Goal: Task Accomplishment & Management: Manage account settings

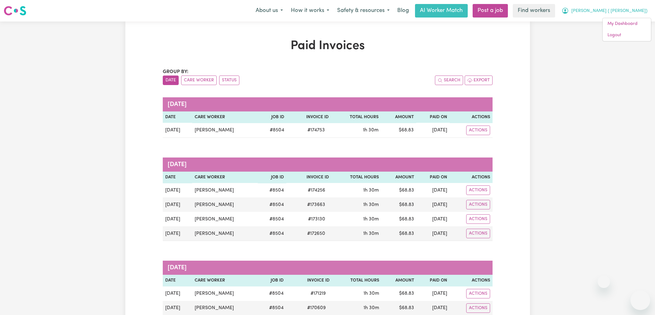
click at [618, 38] on link "Logout" at bounding box center [627, 35] width 48 height 12
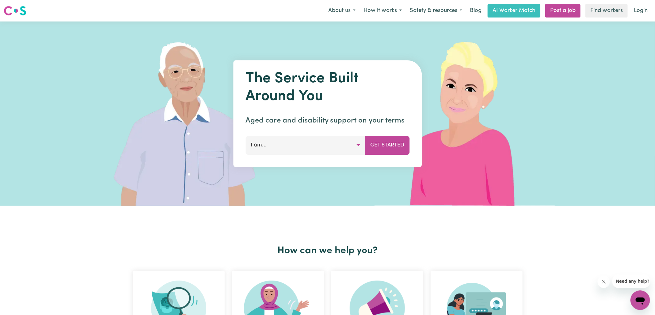
click at [643, 11] on link "Login" at bounding box center [640, 10] width 21 height 13
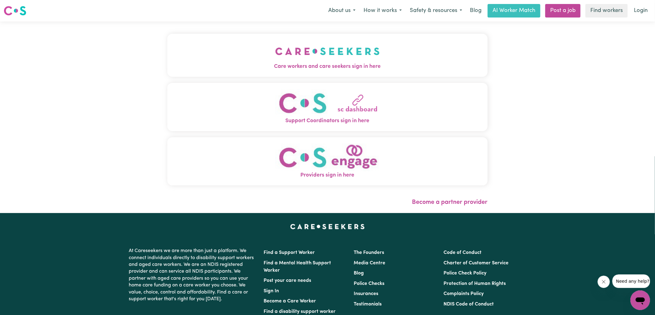
click at [266, 68] on span "Care workers and care seekers sign in here" at bounding box center [327, 67] width 320 height 8
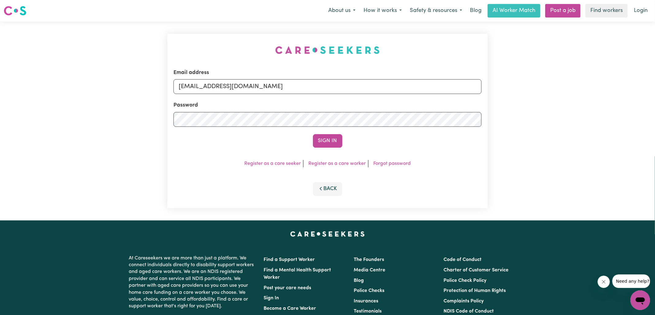
click at [174, 43] on div "Email address [EMAIL_ADDRESS][DOMAIN_NAME] Password Sign In Register as a care …" at bounding box center [328, 120] width 328 height 199
drag, startPoint x: 211, startPoint y: 86, endPoint x: 511, endPoint y: 92, distance: 300.5
click at [511, 92] on div "Email address [EMAIL_ADDRESS][DOMAIN_NAME] Password Sign In Register as a care …" at bounding box center [327, 120] width 655 height 199
type input "[EMAIL_ADDRESS][DOMAIN_NAME]"
click at [313, 134] on button "Sign In" at bounding box center [327, 140] width 29 height 13
